Goal: Transaction & Acquisition: Purchase product/service

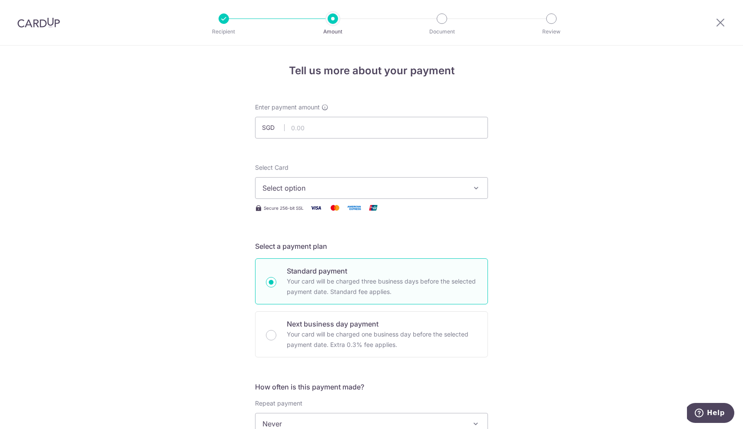
click at [35, 28] on div at bounding box center [38, 22] width 77 height 45
click at [38, 21] on img at bounding box center [38, 22] width 43 height 10
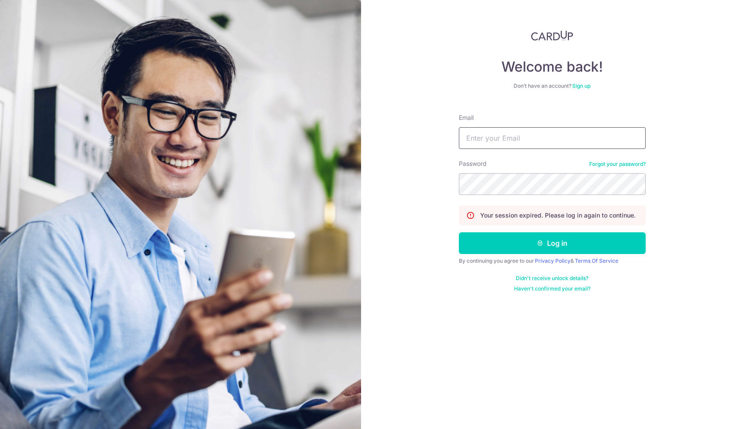
type input "[EMAIL_ADDRESS][DOMAIN_NAME]"
click at [552, 243] on button "Log in" at bounding box center [552, 243] width 187 height 22
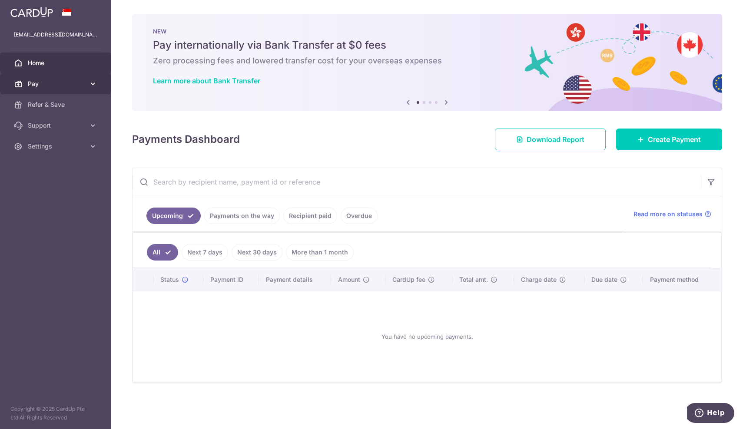
click at [60, 82] on span "Pay" at bounding box center [56, 84] width 57 height 9
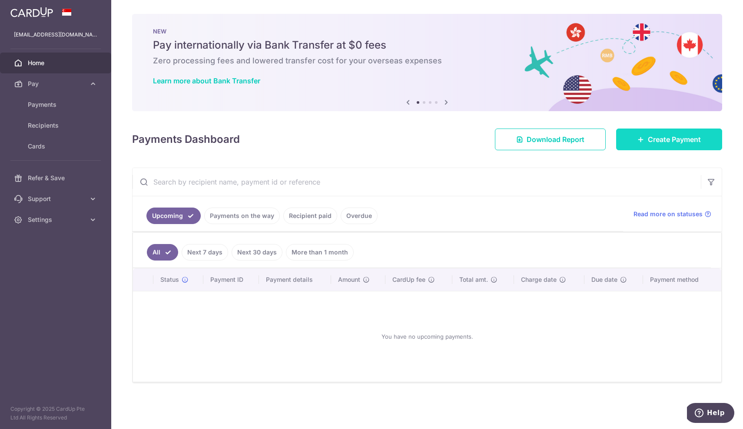
click at [697, 143] on span "Create Payment" at bounding box center [674, 139] width 53 height 10
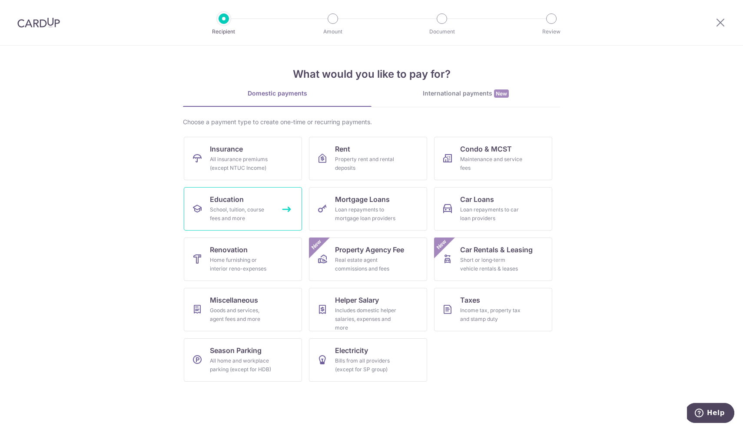
click at [270, 204] on link "Education School, tuition, course fees and more" at bounding box center [243, 208] width 118 height 43
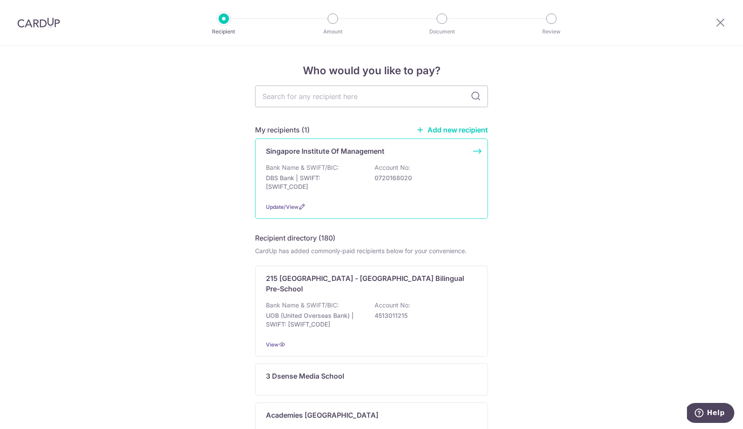
click at [343, 171] on div "Bank Name & SWIFT/BIC: DBS Bank | SWIFT: DBSSSGSGXXX Account No: 0720168020" at bounding box center [371, 179] width 211 height 32
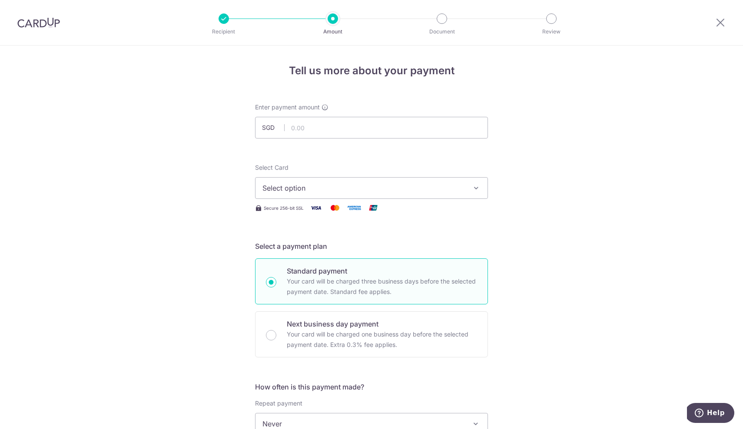
click at [39, 23] on img at bounding box center [38, 22] width 43 height 10
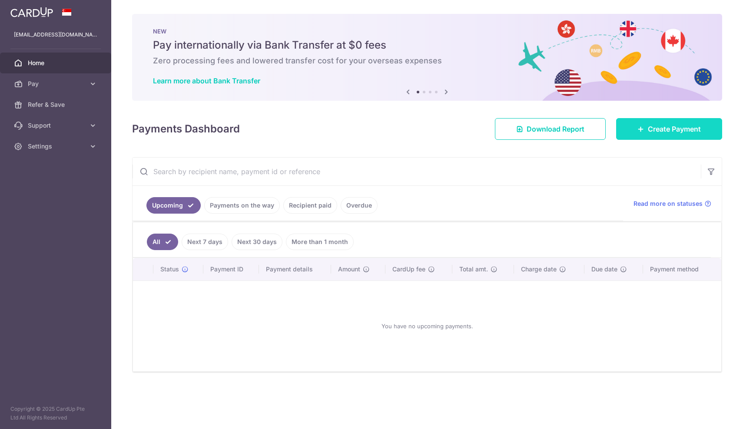
click at [671, 128] on span "Create Payment" at bounding box center [674, 129] width 53 height 10
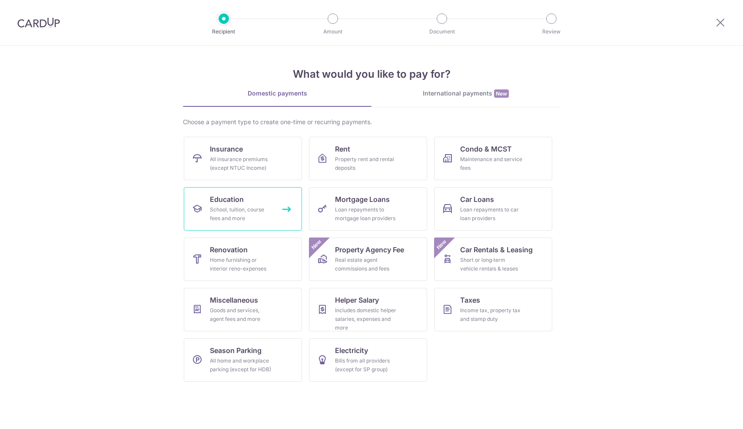
click at [248, 207] on div "School, tuition, course fees and more" at bounding box center [241, 214] width 63 height 17
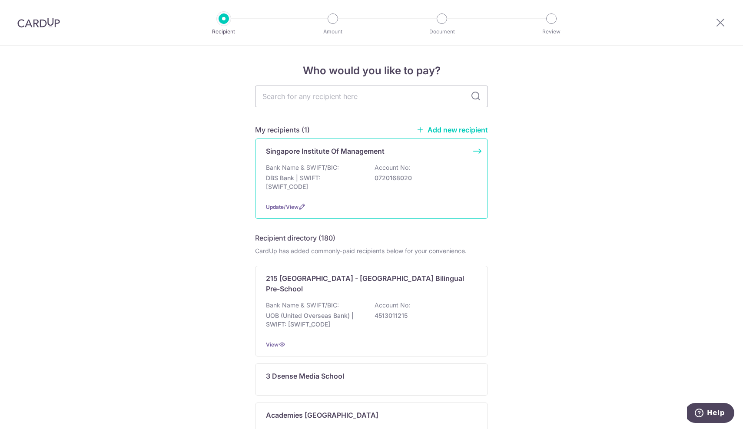
click at [345, 172] on div "Bank Name & SWIFT/BIC: DBS Bank | SWIFT: DBSSSGSGXXX Account No: 0720168020" at bounding box center [371, 179] width 211 height 32
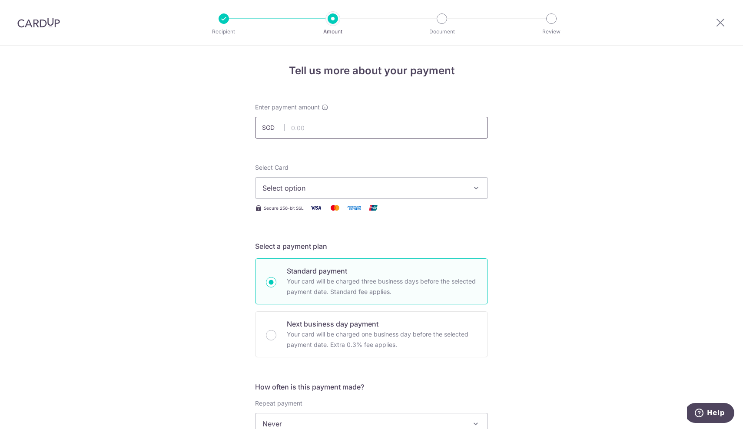
click at [308, 132] on input "text" at bounding box center [371, 128] width 233 height 22
type input "7,194.00"
click at [294, 192] on span "Select option" at bounding box center [363, 188] width 202 height 10
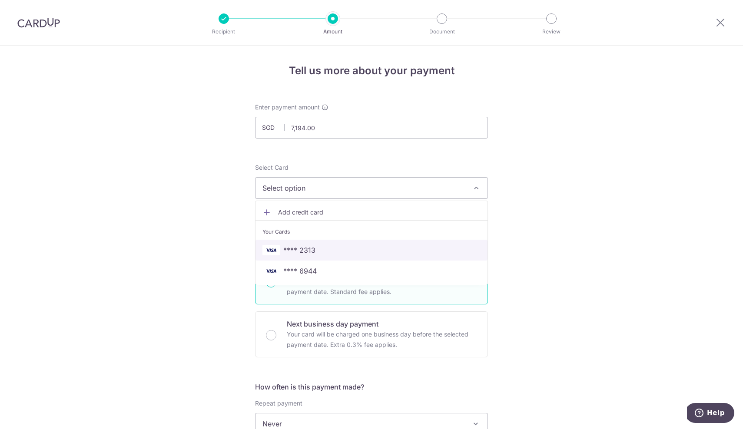
click at [300, 250] on span "**** 2313" at bounding box center [299, 250] width 32 height 10
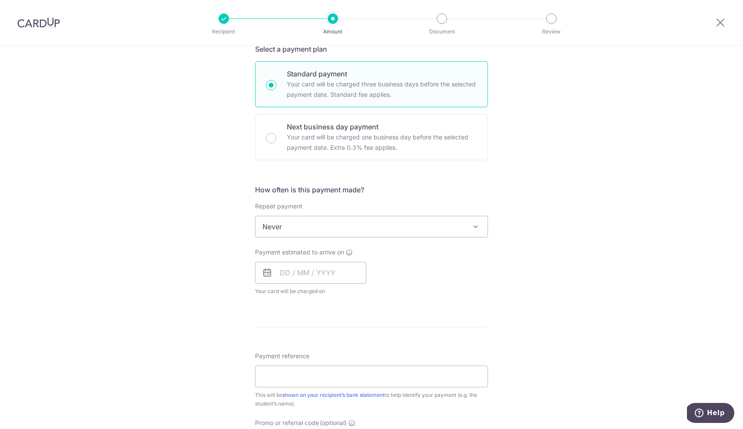
scroll to position [198, 0]
click at [344, 227] on span "Never" at bounding box center [372, 226] width 232 height 21
click at [315, 272] on input "text" at bounding box center [310, 272] width 111 height 22
click at [342, 368] on link "16" at bounding box center [342, 369] width 14 height 14
type input "[DATE]"
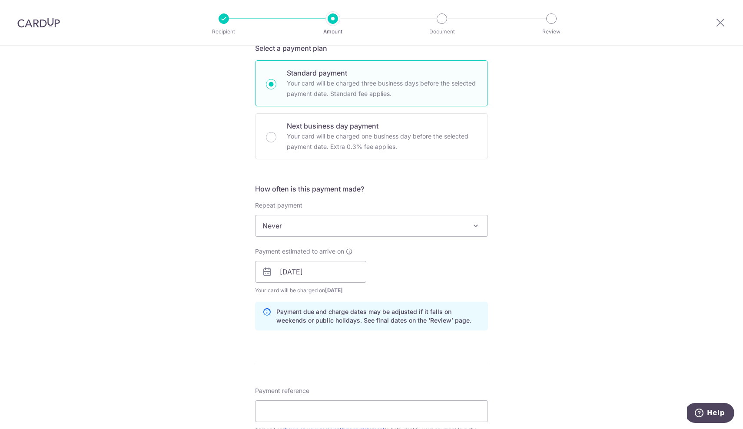
click at [179, 292] on div "Tell us more about your payment Enter payment amount SGD 7,194.00 7194.00 Selec…" at bounding box center [371, 258] width 743 height 822
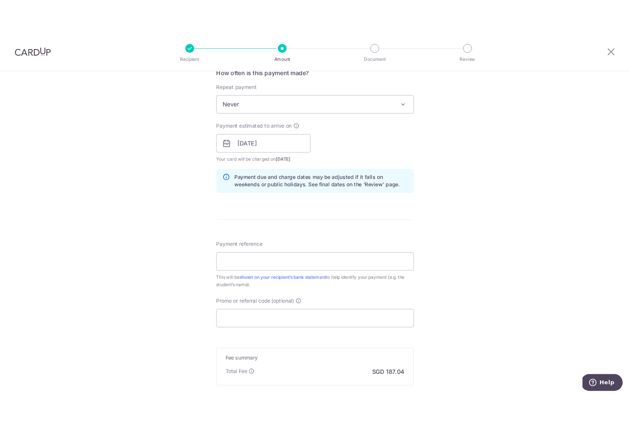
scroll to position [340, 0]
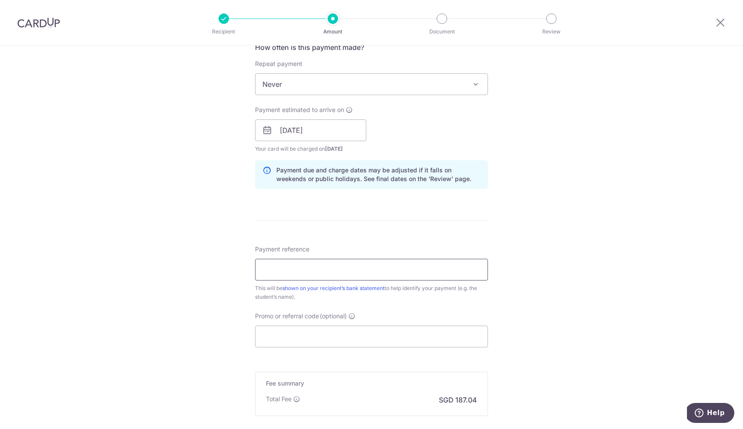
click at [278, 271] on input "Payment reference" at bounding box center [371, 270] width 233 height 22
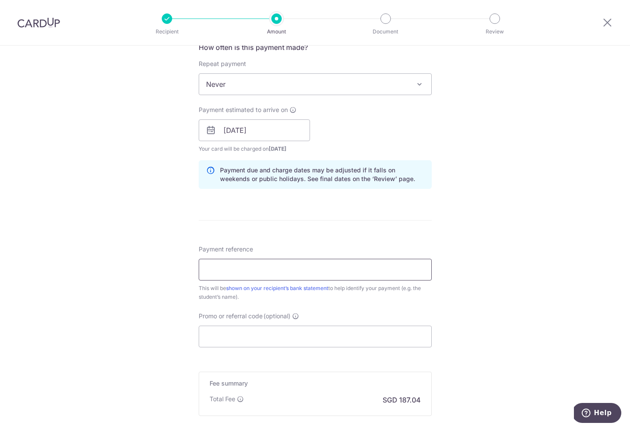
paste input "GB001-STD-0000136278B1"
type input "GB001-STD-0000136278B1"
click at [161, 294] on div "Tell us more about your payment Enter payment amount SGD 7,194.00 7194.00 Selec…" at bounding box center [315, 117] width 630 height 822
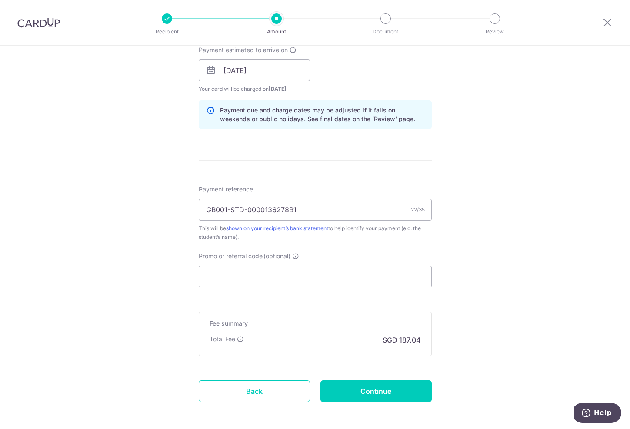
scroll to position [400, 0]
click at [239, 275] on input "Promo or referral code (optional)" at bounding box center [315, 276] width 233 height 22
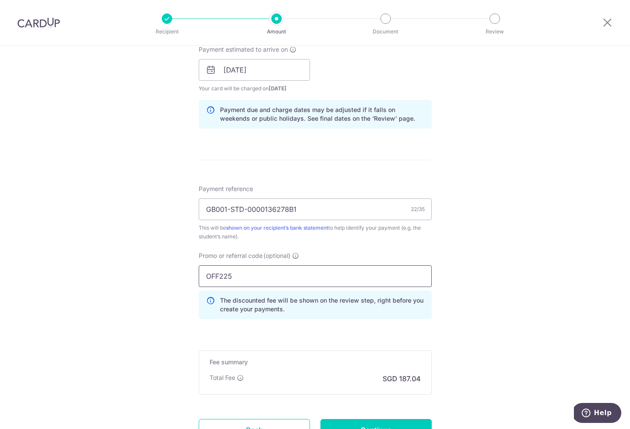
type input "OFF225"
click at [116, 271] on div "Tell us more about your payment Enter payment amount SGD 7,194.00 7194.00 Selec…" at bounding box center [315, 75] width 630 height 861
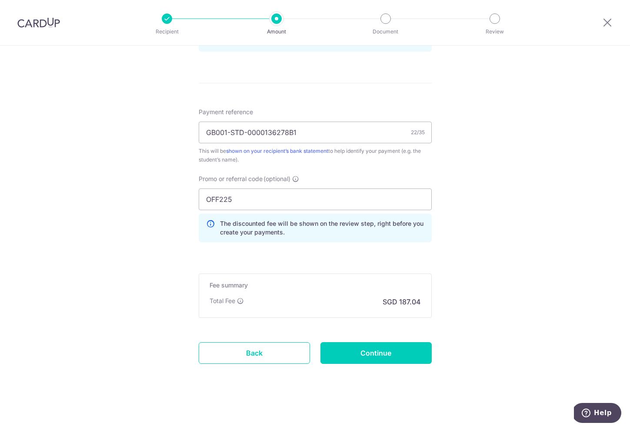
scroll to position [477, 0]
click at [351, 354] on input "Continue" at bounding box center [375, 353] width 111 height 22
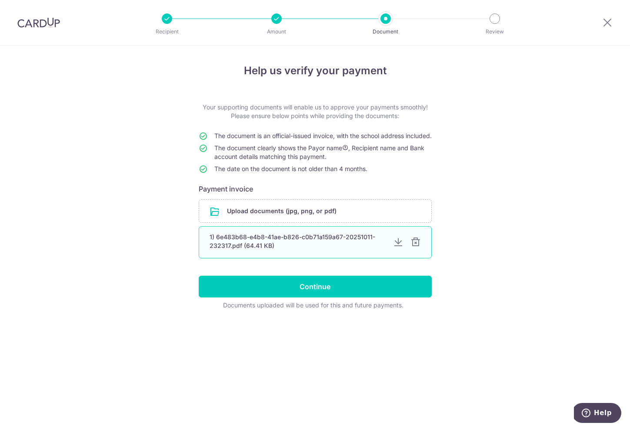
click at [415, 248] on div at bounding box center [415, 242] width 10 height 10
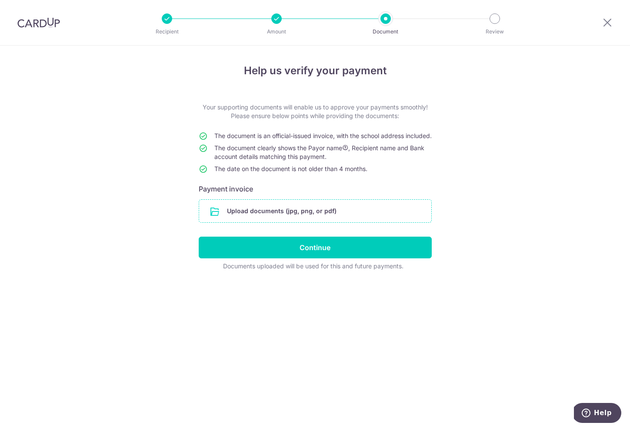
click at [344, 221] on input "file" at bounding box center [315, 211] width 232 height 23
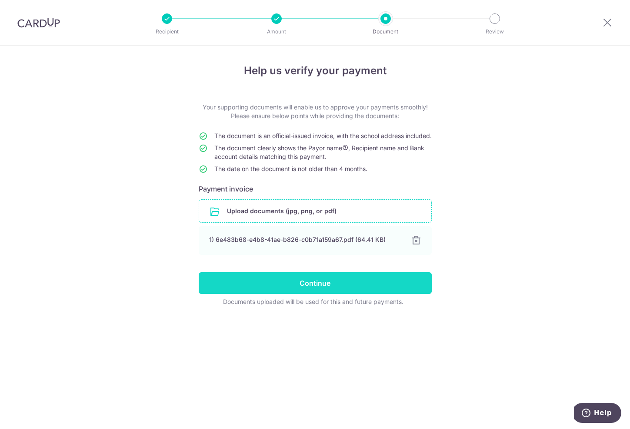
click at [301, 293] on input "Continue" at bounding box center [315, 283] width 233 height 22
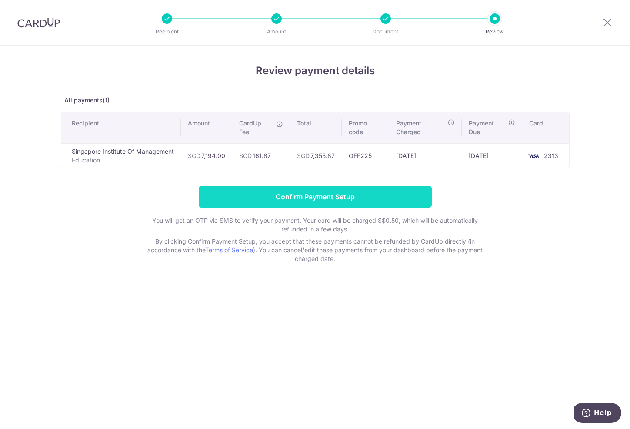
click at [316, 194] on input "Confirm Payment Setup" at bounding box center [315, 197] width 233 height 22
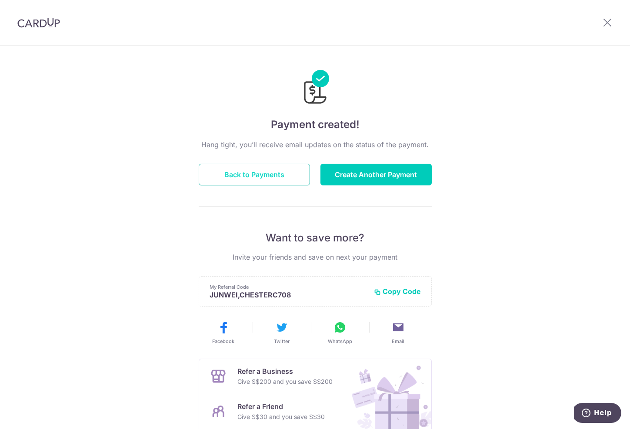
click at [289, 182] on button "Back to Payments" at bounding box center [254, 175] width 111 height 22
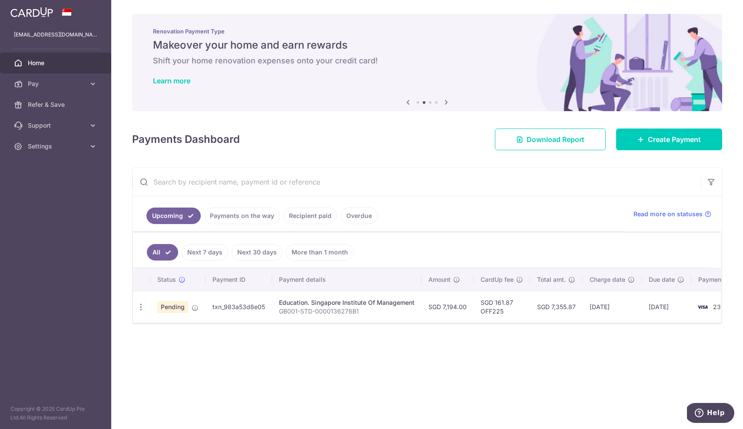
click at [149, 309] on td "Update payment Cancel payment" at bounding box center [141, 307] width 17 height 32
click at [137, 309] on icon "button" at bounding box center [140, 307] width 9 height 9
click at [295, 337] on div "Status Payment ID Payment details Amount CardUp fee Total amt. Charge date Due …" at bounding box center [427, 322] width 588 height 106
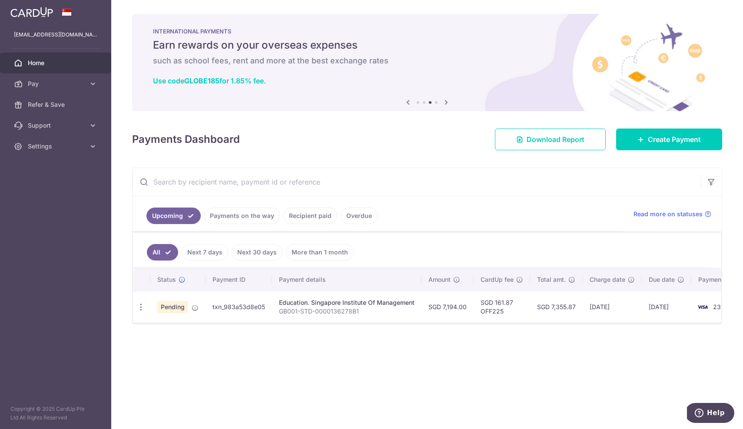
click at [388, 339] on div "× Pause Schedule Pause all future payments in this series Pause just this one p…" at bounding box center [427, 214] width 632 height 429
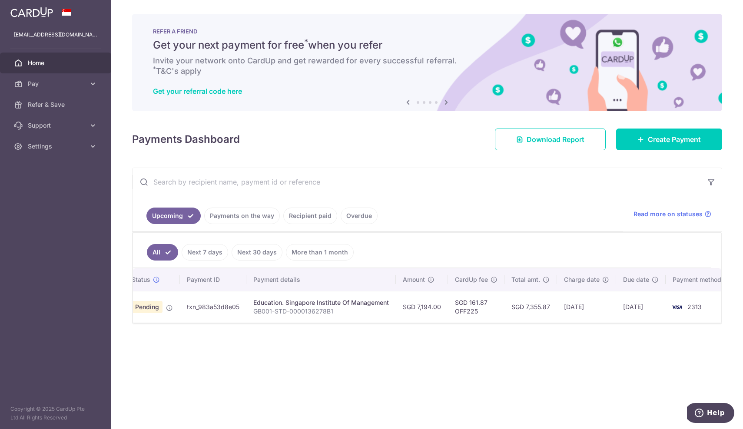
scroll to position [0, 24]
